Goal: Transaction & Acquisition: Download file/media

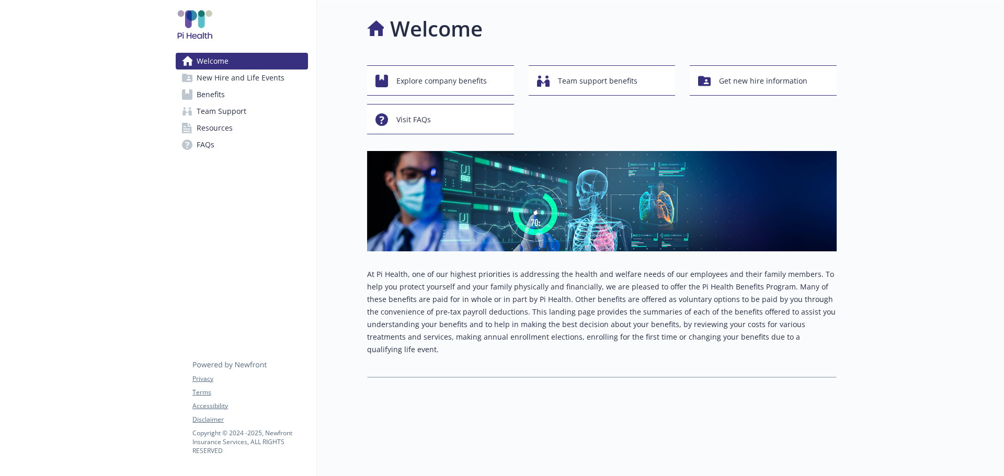
click at [203, 126] on span "Resources" at bounding box center [215, 128] width 36 height 17
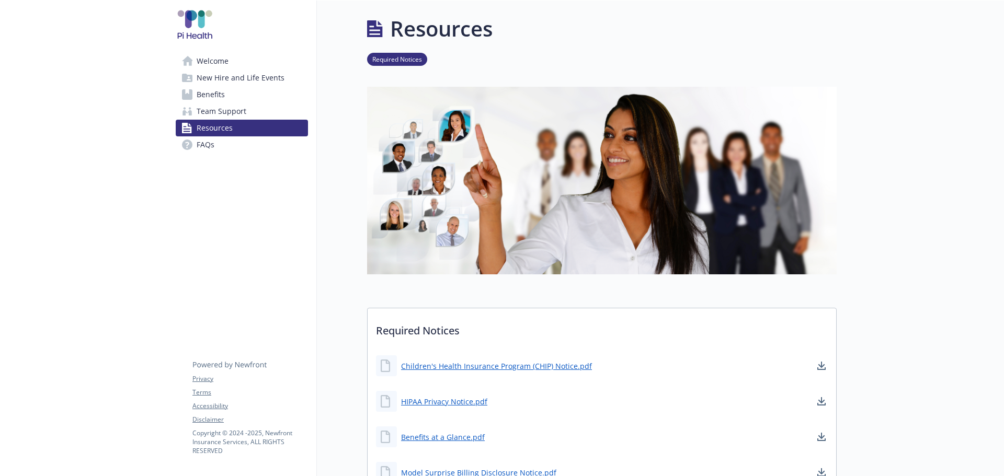
click at [207, 110] on span "Team Support" at bounding box center [222, 111] width 50 height 17
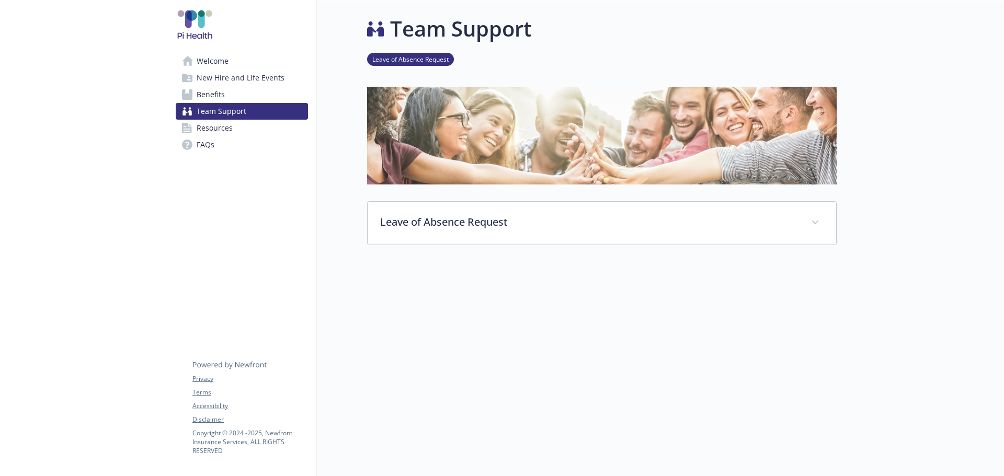
click at [208, 101] on span "Benefits" at bounding box center [211, 94] width 28 height 17
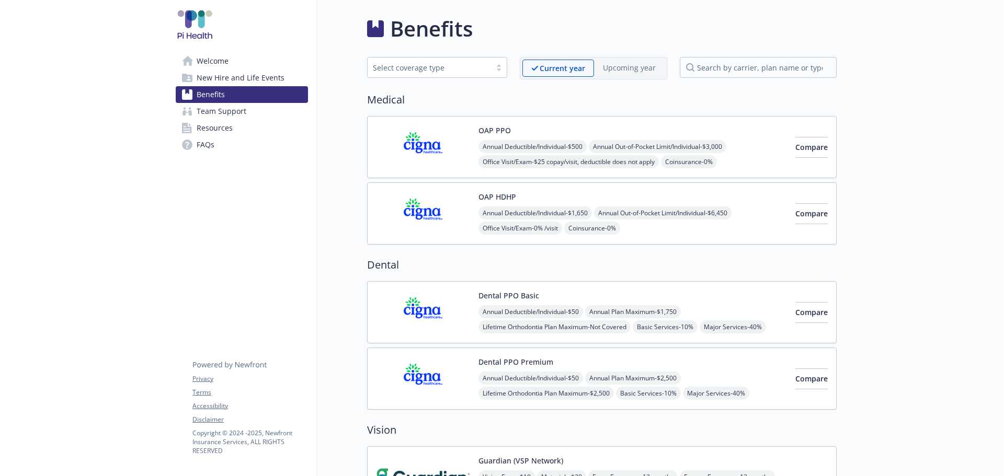
click at [208, 75] on span "New Hire and Life Events" at bounding box center [241, 78] width 88 height 17
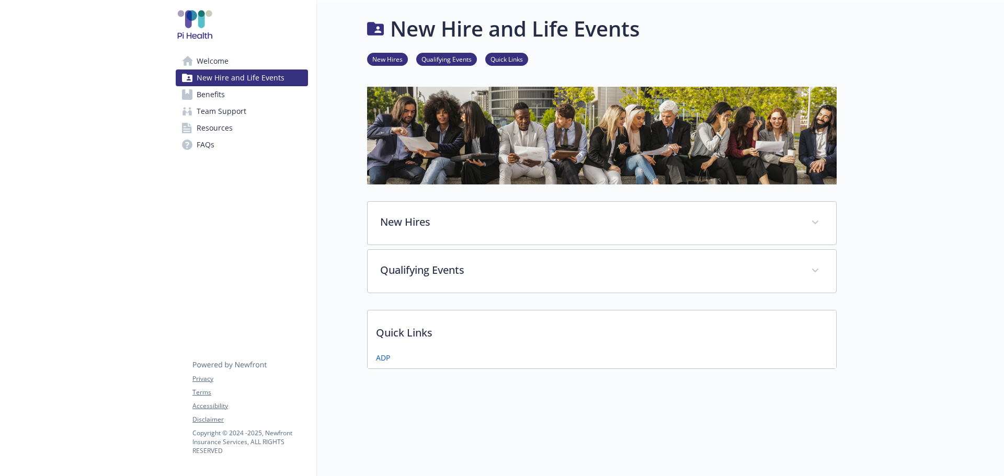
click at [211, 61] on span "Welcome" at bounding box center [213, 61] width 32 height 17
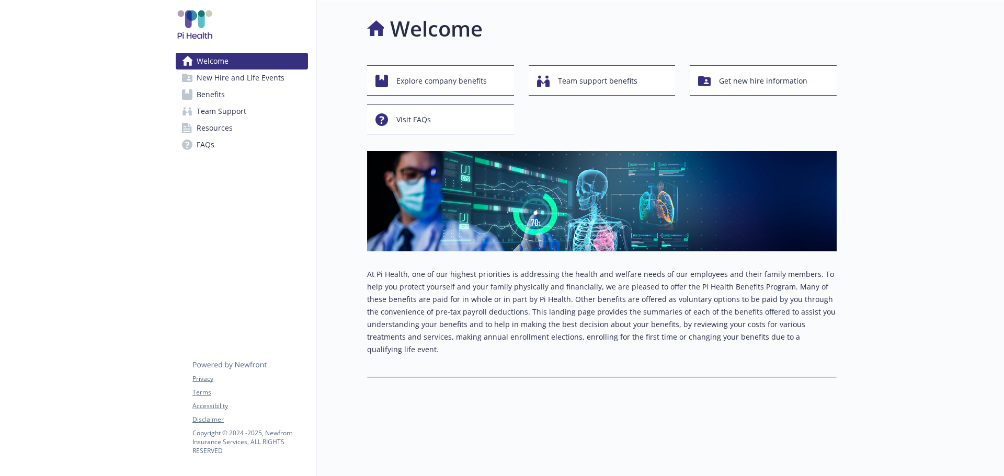
click at [207, 93] on span "Benefits" at bounding box center [211, 94] width 28 height 17
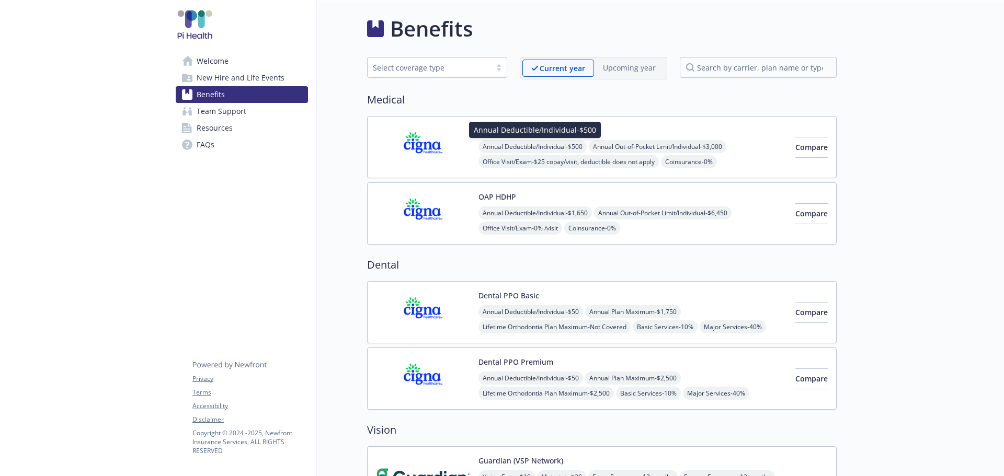
click at [505, 152] on span "Annual Deductible/Individual - $500" at bounding box center [532, 146] width 108 height 13
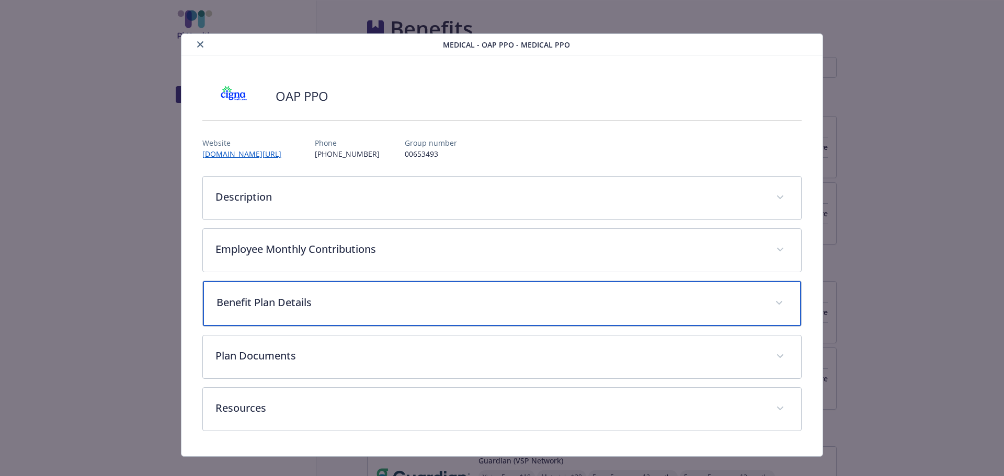
click at [776, 302] on icon "details for plan Medical - OAP PPO - Medical PPO" at bounding box center [779, 303] width 6 height 4
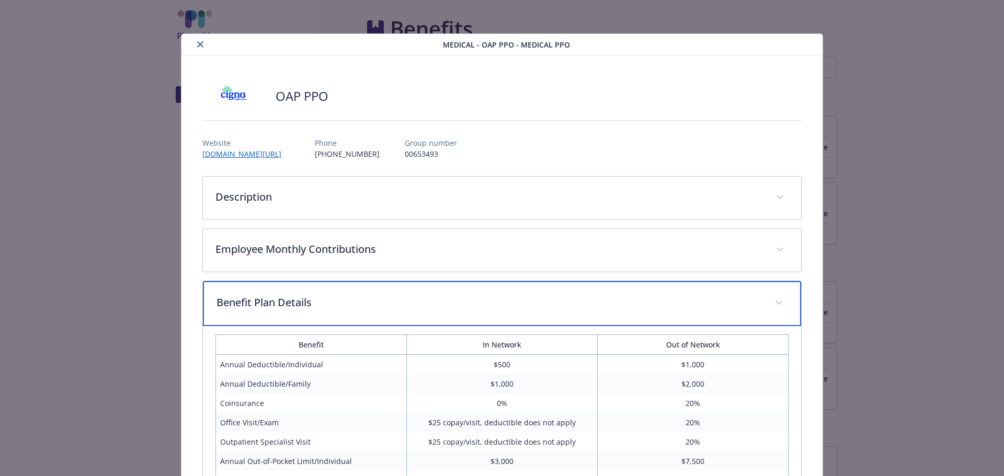
click at [776, 303] on icon "details for plan Medical - OAP PPO - Medical PPO" at bounding box center [779, 303] width 6 height 4
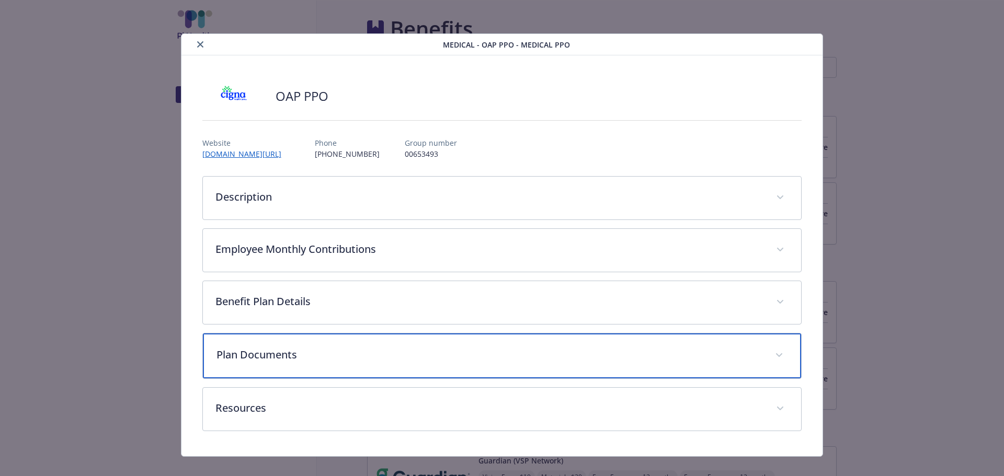
click at [771, 352] on span "details for plan Medical - OAP PPO - Medical PPO" at bounding box center [779, 355] width 17 height 17
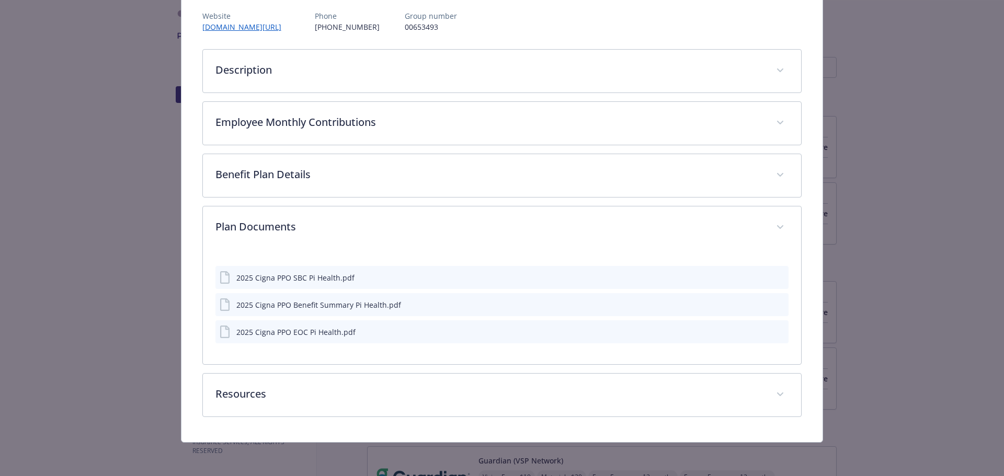
scroll to position [127, 0]
click at [757, 334] on icon "download file" at bounding box center [761, 331] width 8 height 8
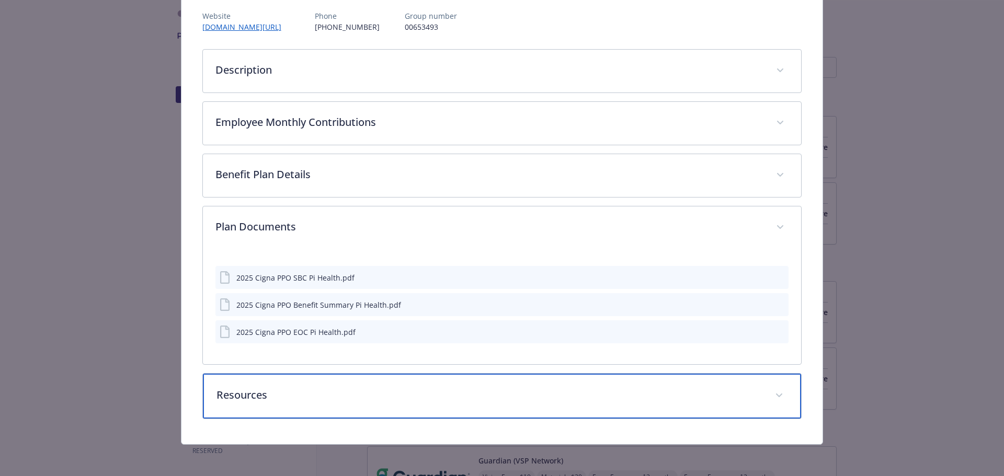
click at [776, 395] on icon "details for plan Medical - OAP PPO - Medical PPO" at bounding box center [779, 396] width 6 height 4
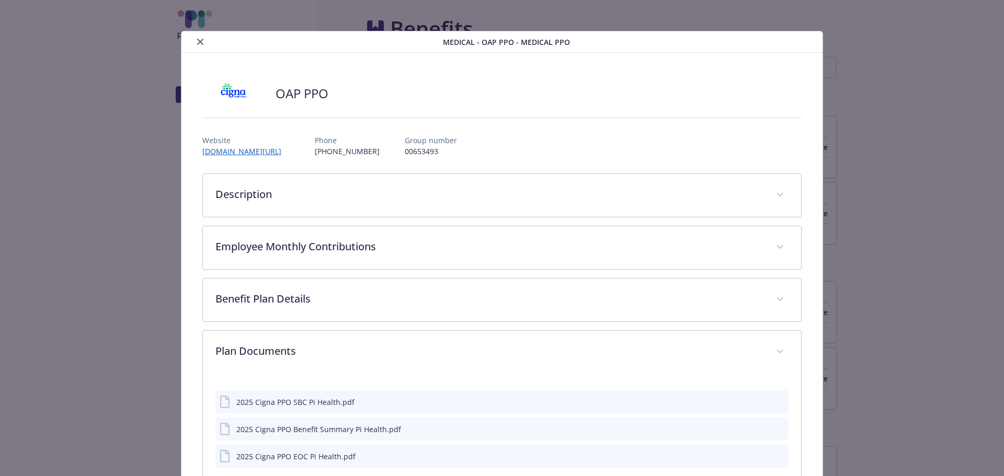
scroll to position [0, 0]
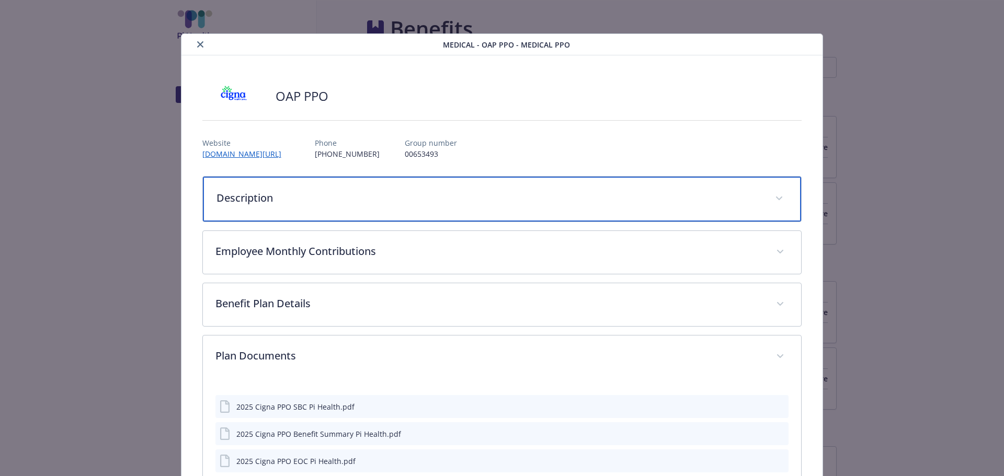
click at [519, 203] on p "Description" at bounding box center [489, 198] width 546 height 16
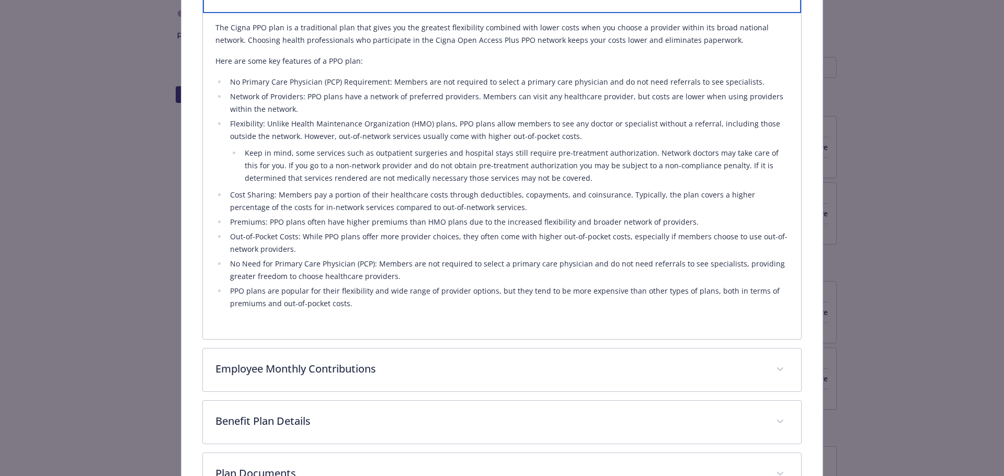
scroll to position [209, 0]
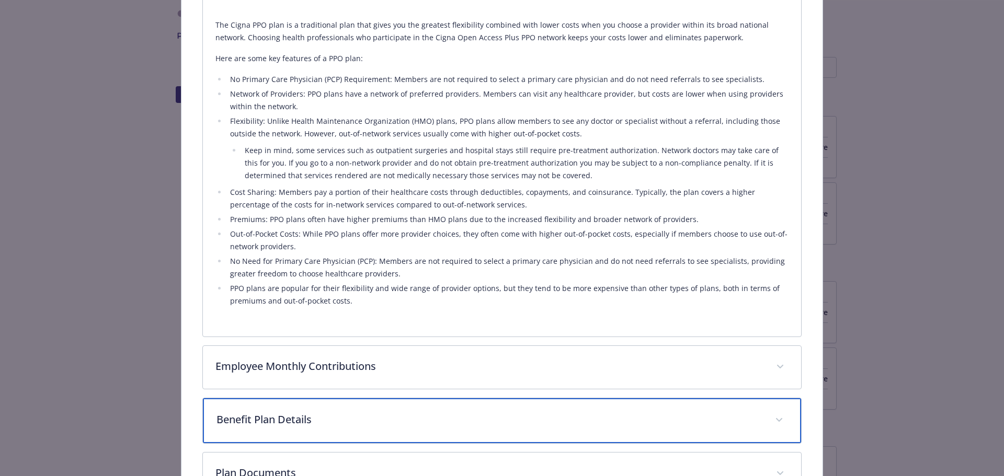
click at [374, 418] on p "Benefit Plan Details" at bounding box center [489, 420] width 546 height 16
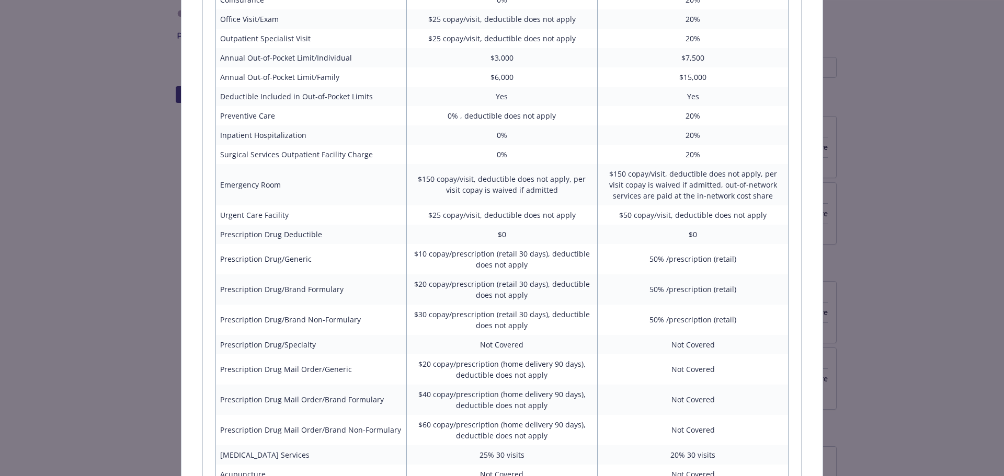
scroll to position [732, 0]
